Goal: Task Accomplishment & Management: Manage account settings

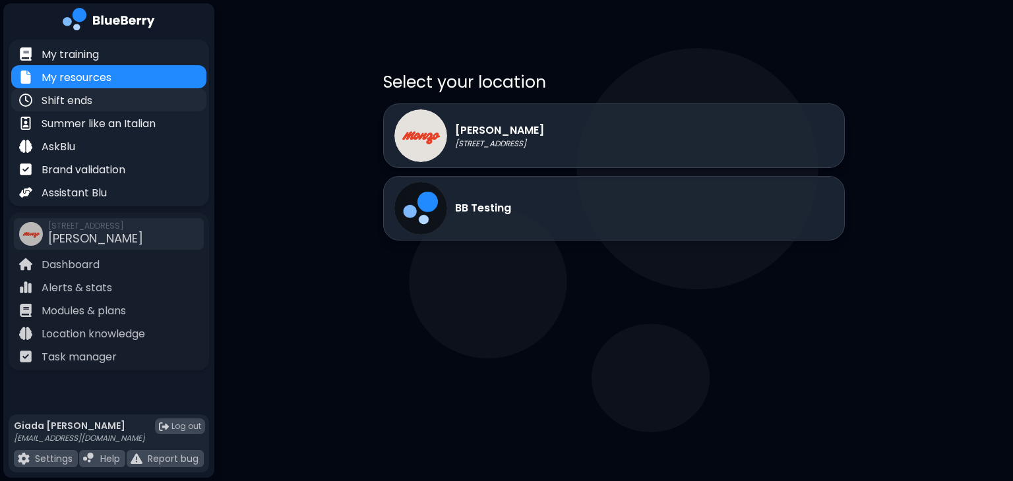
click at [131, 107] on div "Shift ends" at bounding box center [108, 99] width 195 height 23
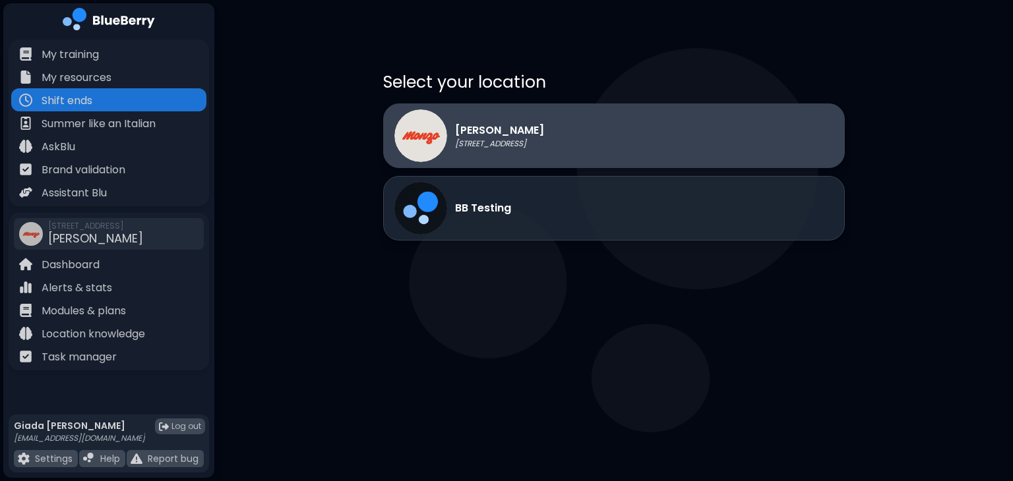
click at [578, 123] on div "[PERSON_NAME] [STREET_ADDRESS]" at bounding box center [614, 136] width 462 height 65
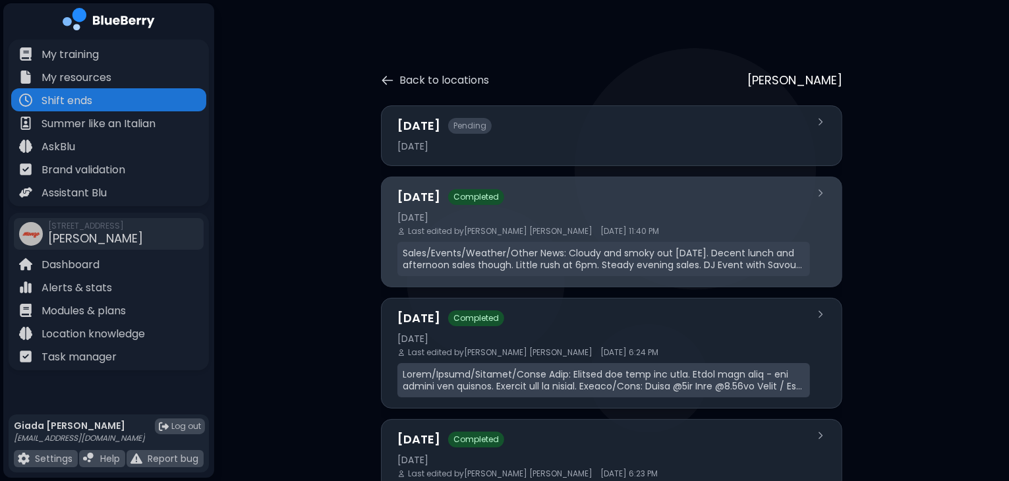
click at [590, 222] on div "[DATE]" at bounding box center [604, 218] width 413 height 12
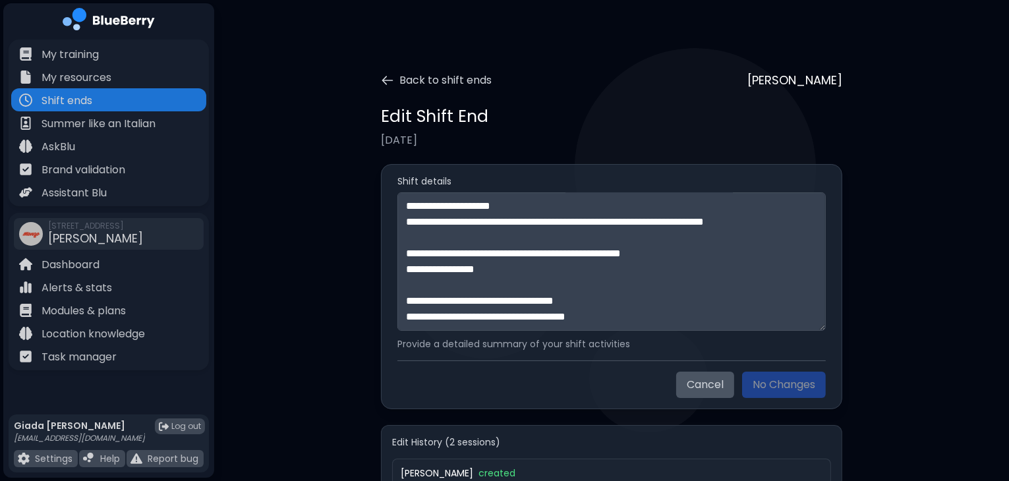
scroll to position [140, 0]
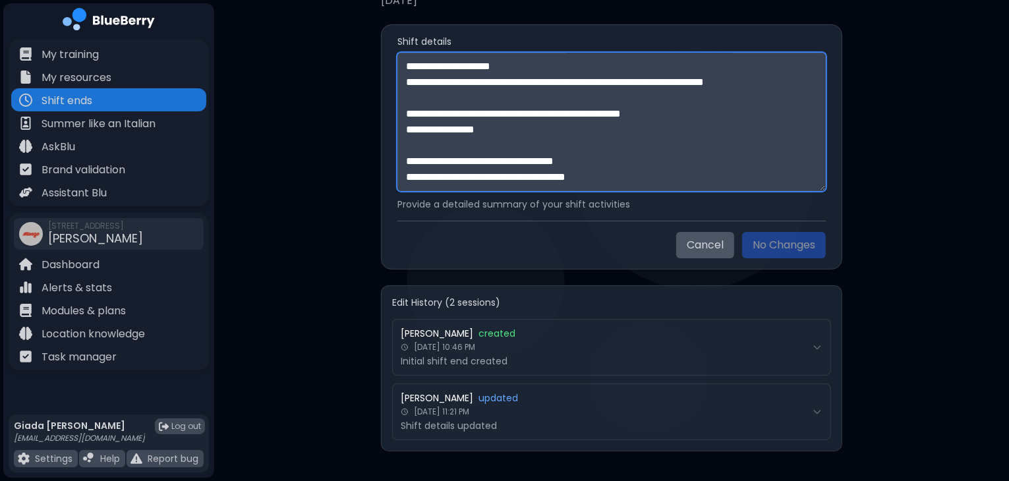
click at [731, 175] on textarea "**********" at bounding box center [612, 122] width 429 height 138
paste textarea "**********"
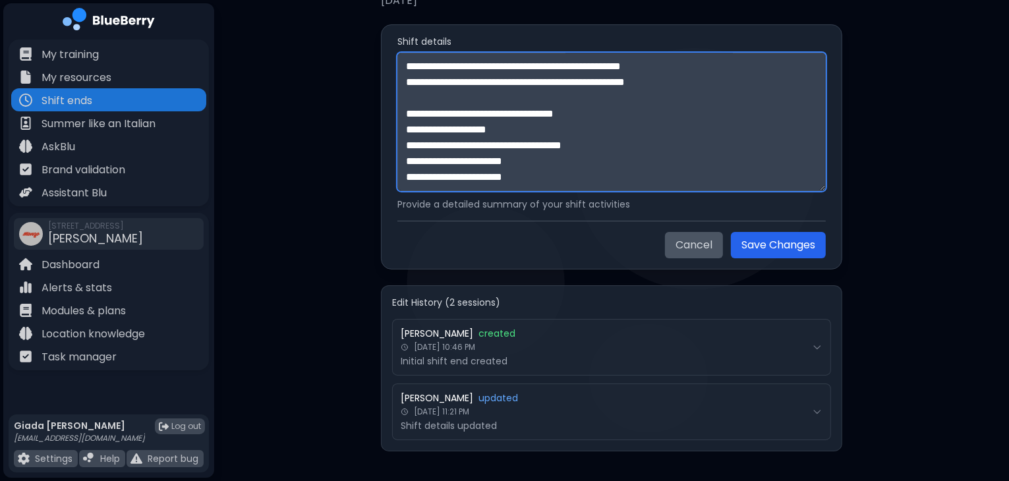
scroll to position [1007, 0]
click at [636, 151] on textarea at bounding box center [612, 122] width 429 height 138
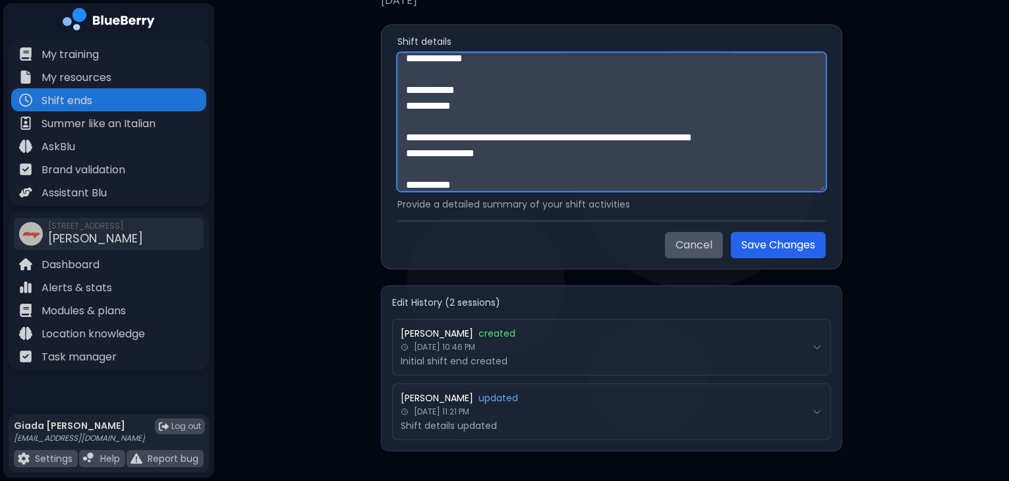
scroll to position [0, 0]
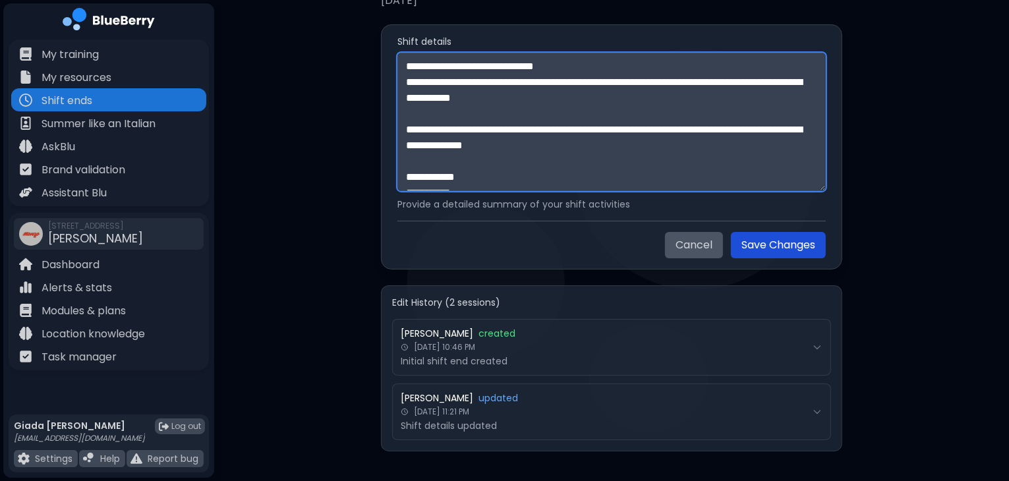
type textarea "**********"
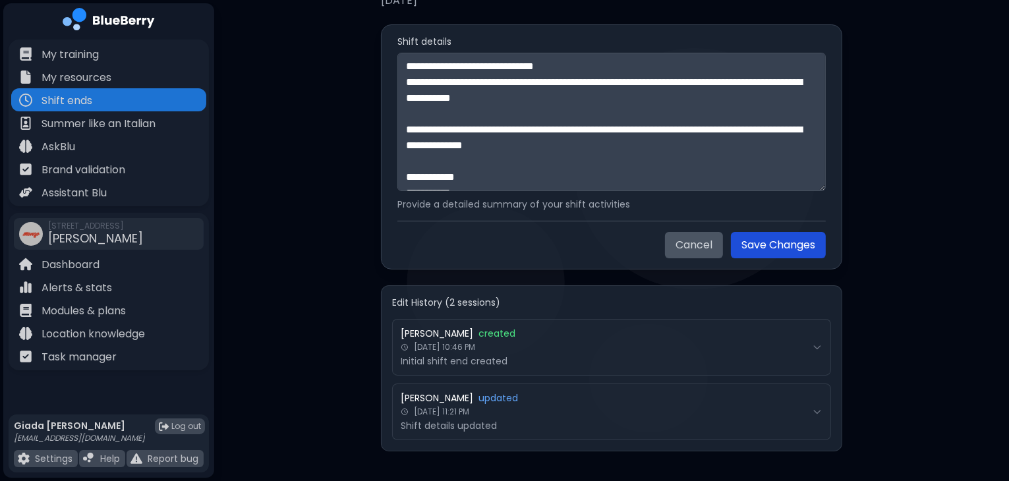
click at [782, 244] on button "Save Changes" at bounding box center [778, 245] width 95 height 26
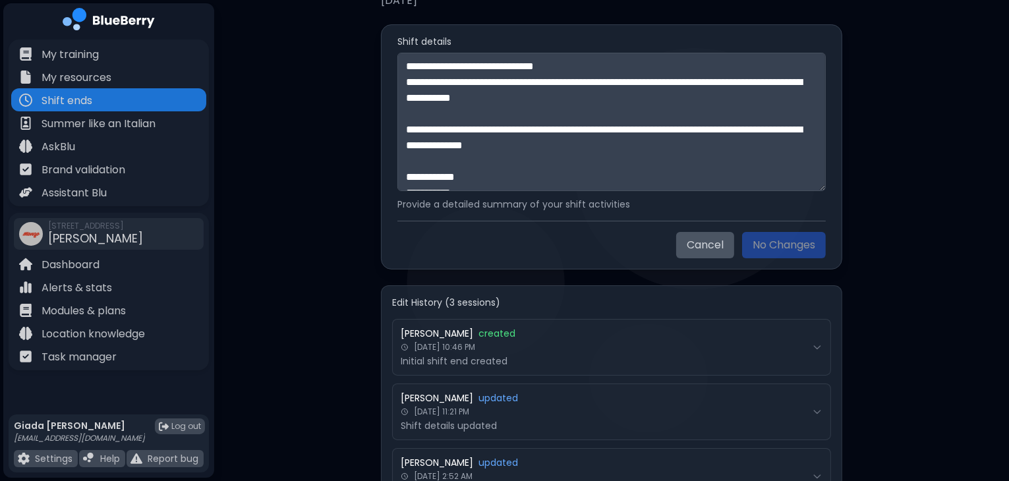
scroll to position [204, 0]
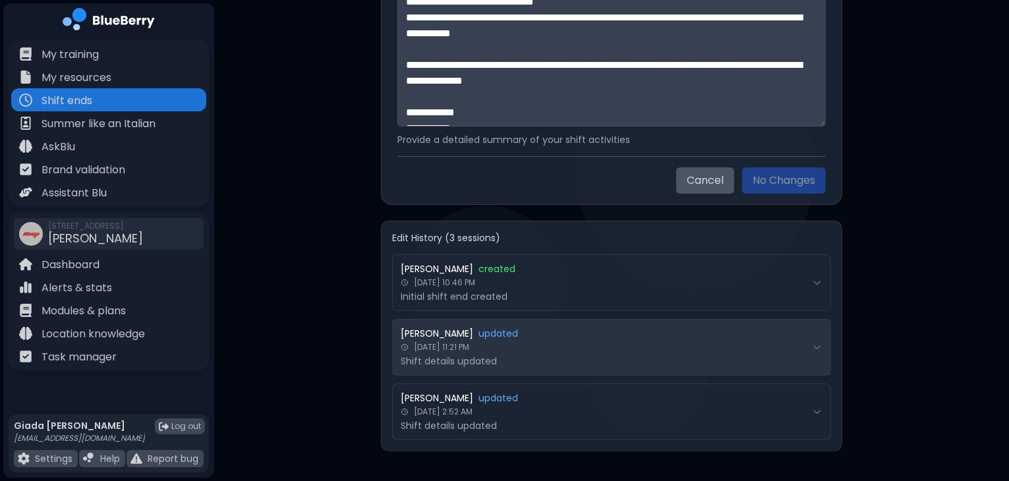
click at [714, 328] on div "[PERSON_NAME] updated" at bounding box center [604, 334] width 406 height 12
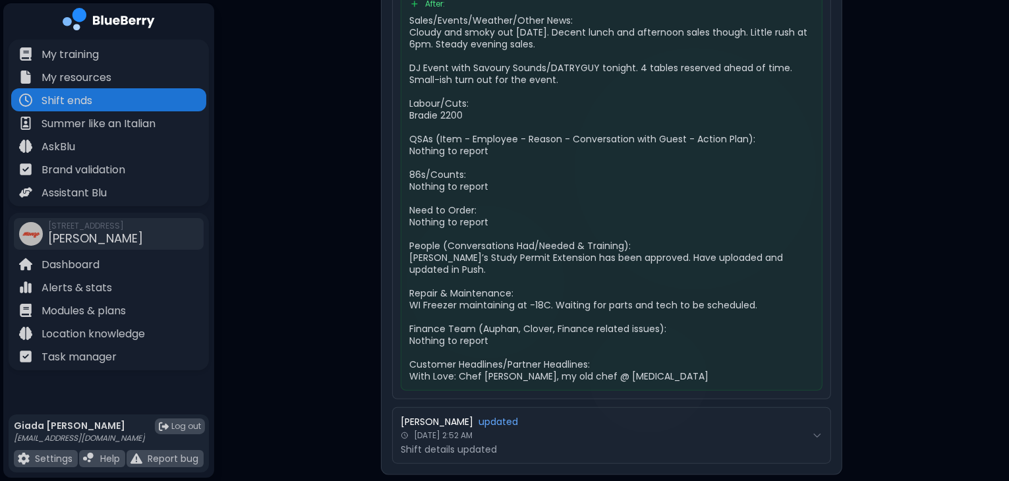
scroll to position [1030, 0]
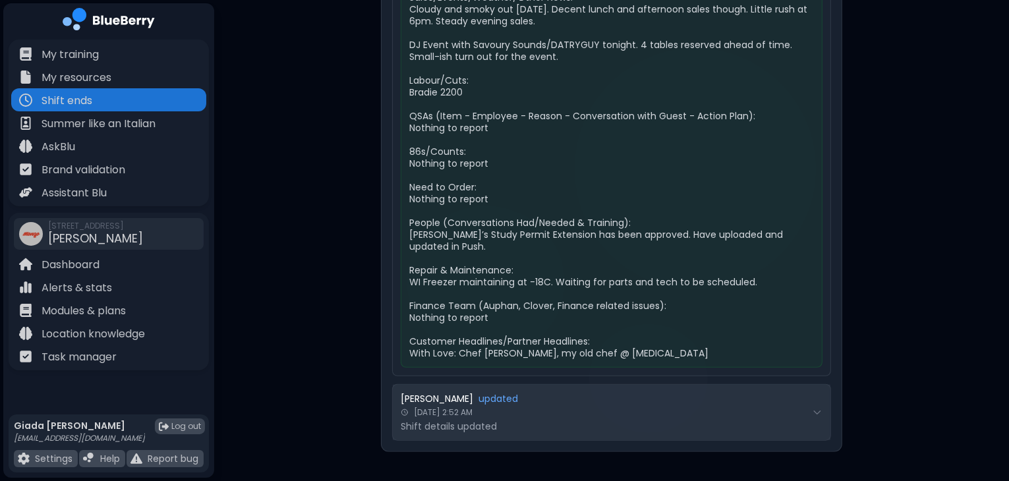
click at [671, 421] on p "Shift details updated" at bounding box center [604, 427] width 406 height 12
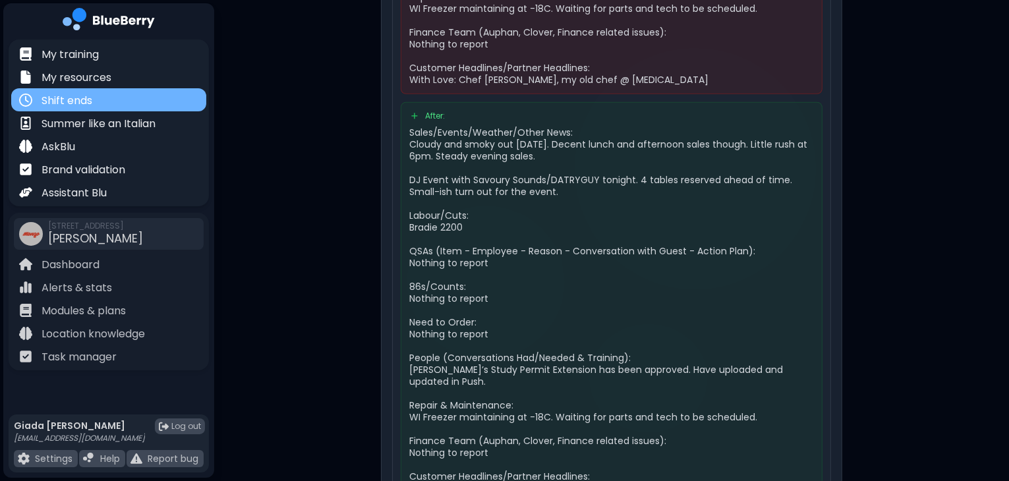
scroll to position [895, 0]
